Goal: Connect with others: Connect with other users

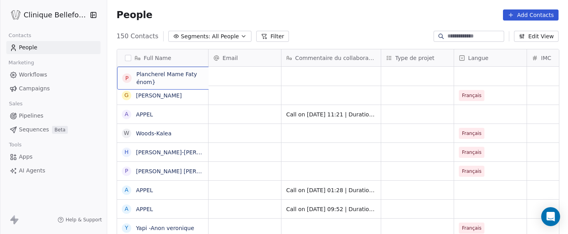
scroll to position [2, 0]
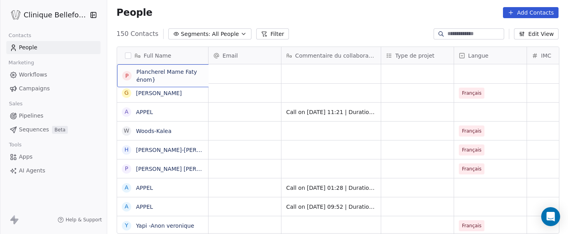
drag, startPoint x: 133, startPoint y: 77, endPoint x: 196, endPoint y: 78, distance: 63.5
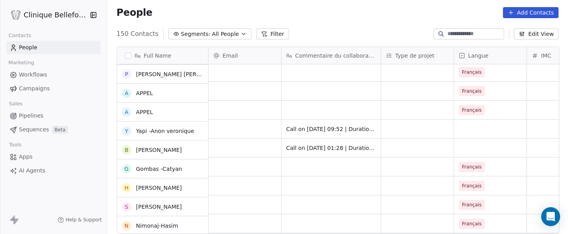
scroll to position [166, 0]
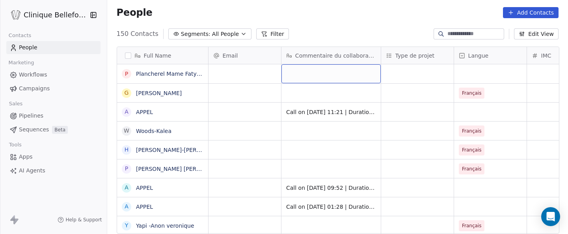
click at [341, 73] on div "grid" at bounding box center [331, 73] width 99 height 19
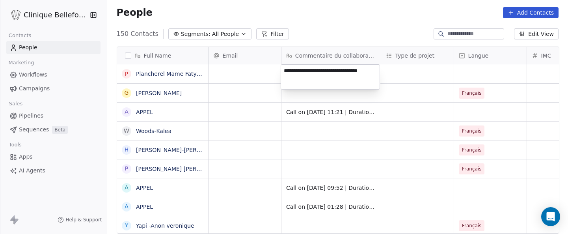
type textarea "**********"
click at [344, 99] on html "Clinique Bellefontaine Contacts People Marketing Workflows Campaigns Sales Pipe…" at bounding box center [284, 117] width 568 height 234
